Goal: Find specific page/section: Find specific page/section

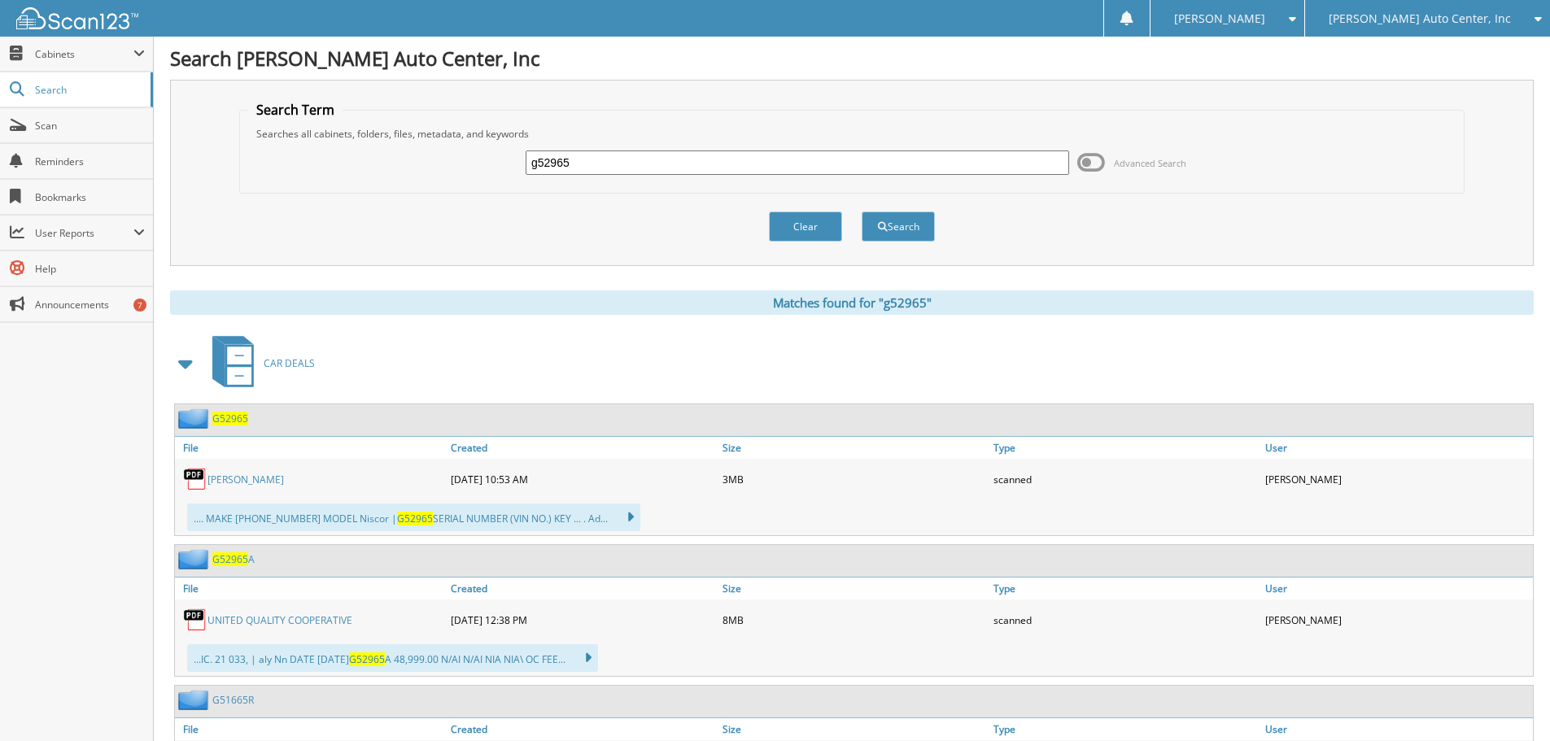
click at [574, 168] on input "g52965" at bounding box center [798, 163] width 544 height 24
type input "g"
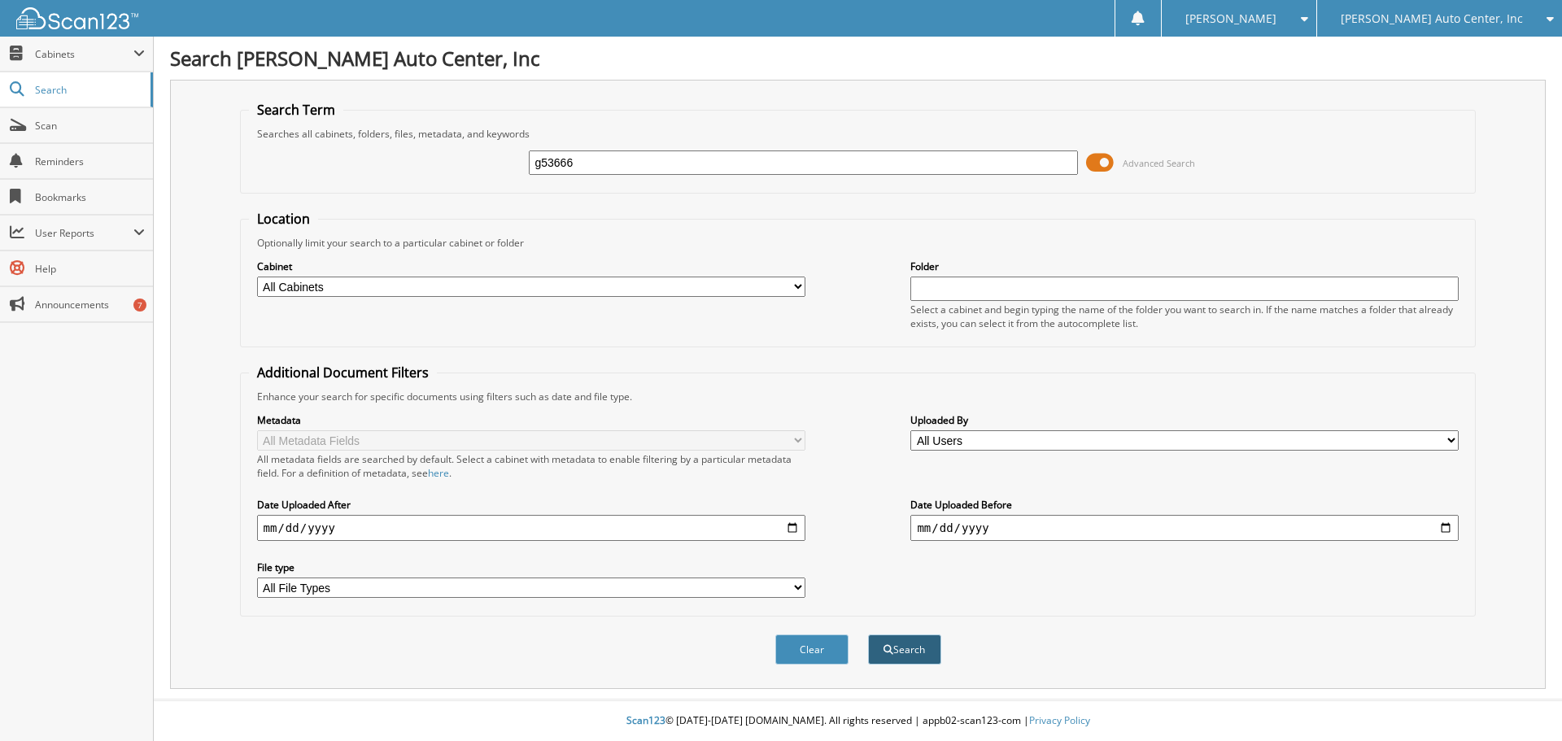
type input "g53666"
click at [910, 649] on button "Search" at bounding box center [904, 650] width 73 height 30
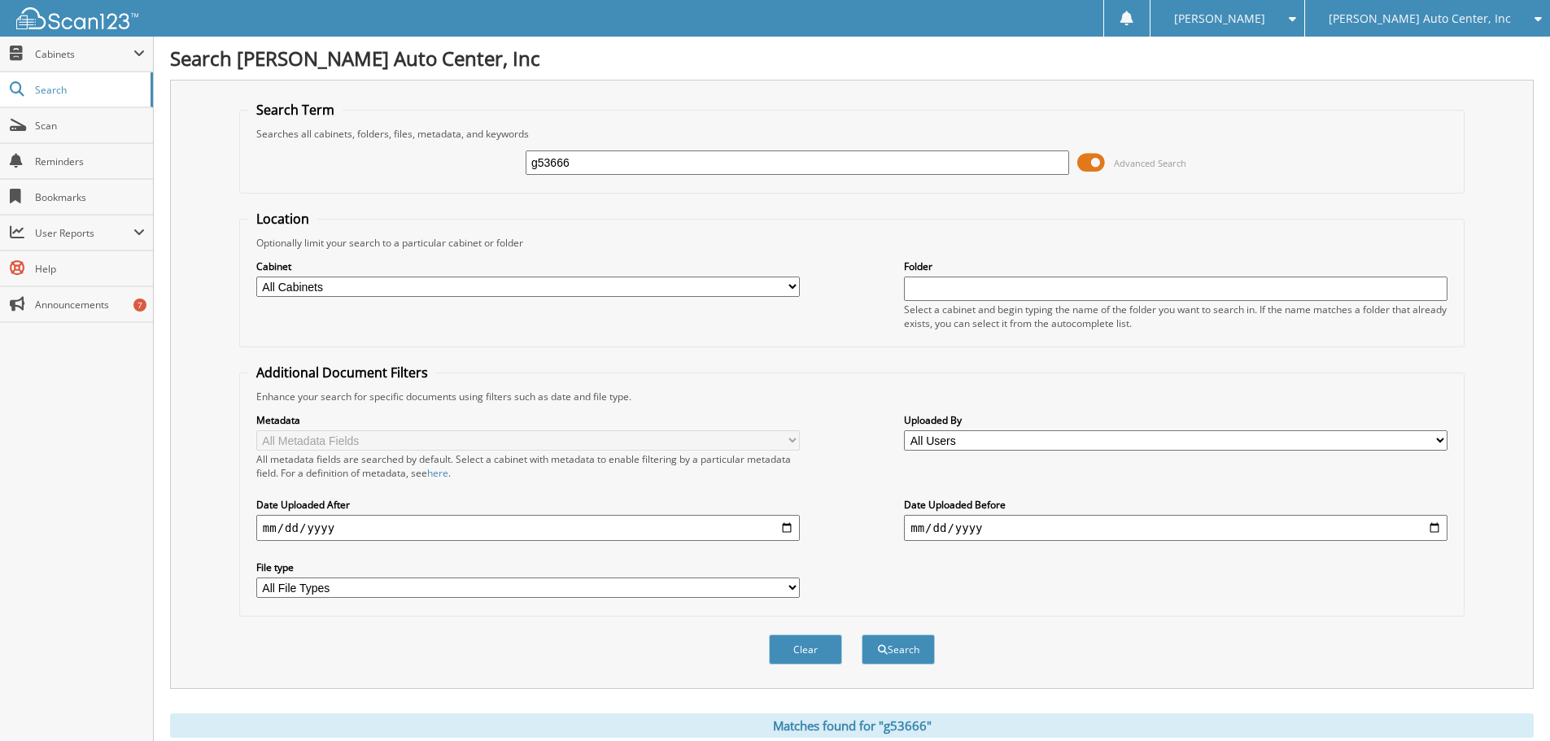
click at [1096, 160] on span at bounding box center [1091, 163] width 28 height 24
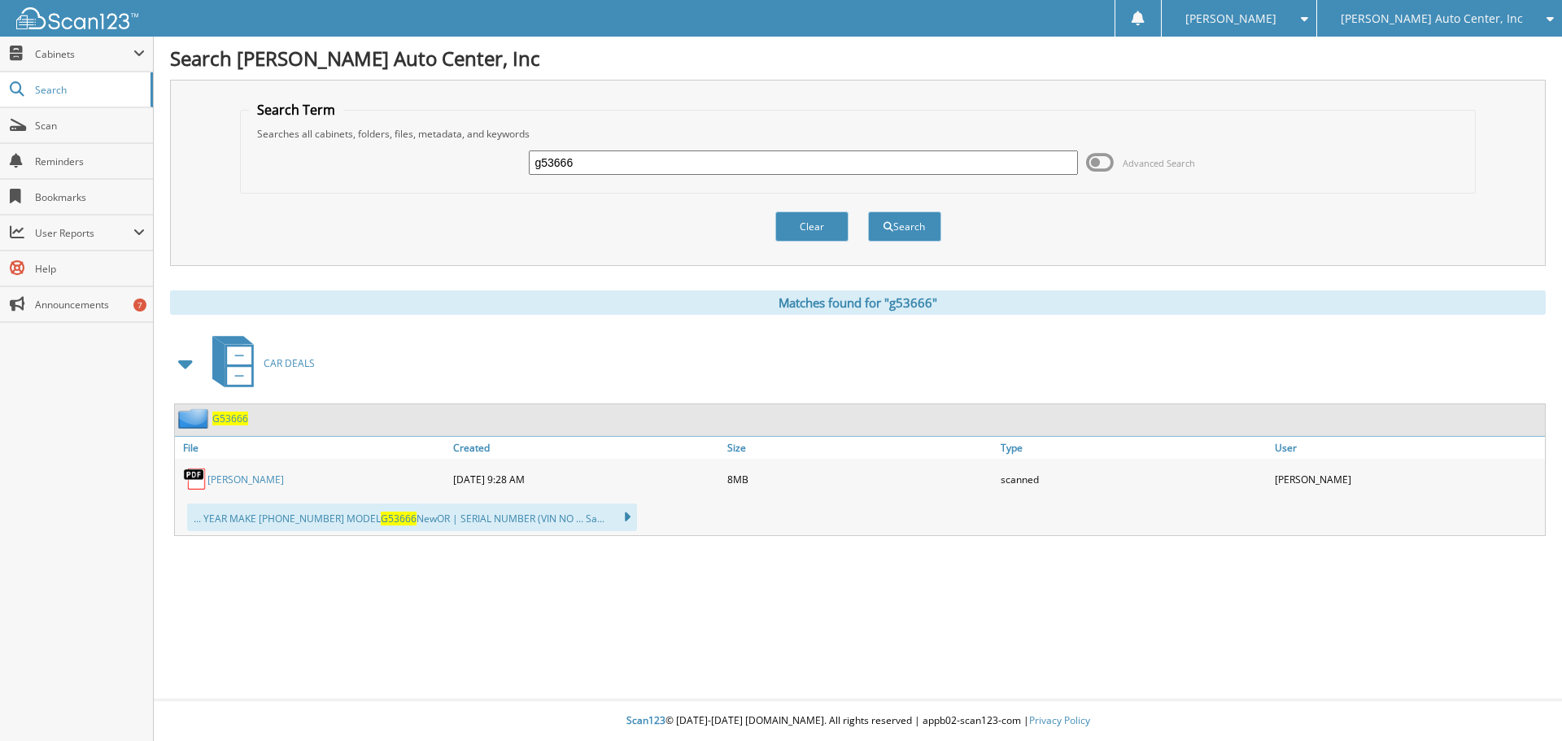
click at [239, 417] on span "G53666" at bounding box center [230, 419] width 36 height 14
